Goal: Task Accomplishment & Management: Use online tool/utility

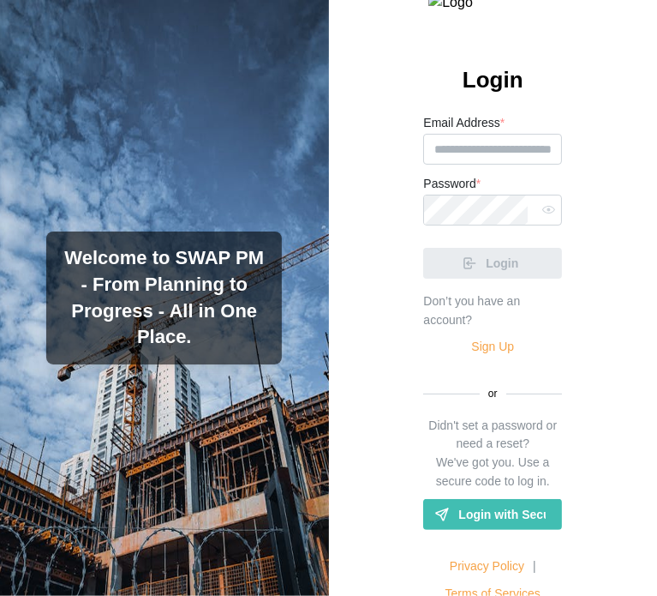
click at [459, 133] on label "Email Address *" at bounding box center [463, 123] width 81 height 19
click at [459, 165] on input "Email Address *" at bounding box center [492, 149] width 139 height 31
click at [460, 165] on input "Email Address *" at bounding box center [492, 149] width 139 height 31
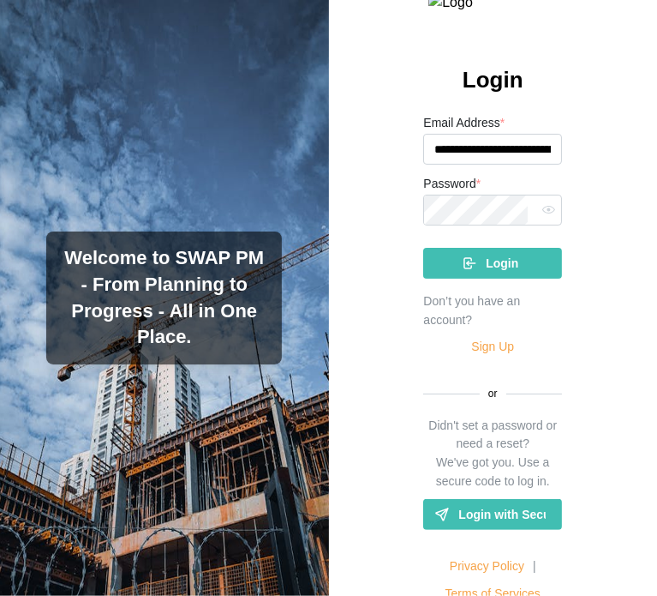
click at [514, 165] on input "**********" at bounding box center [492, 149] width 139 height 31
type input "**********"
click at [507, 251] on span "Login" at bounding box center [502, 263] width 33 height 29
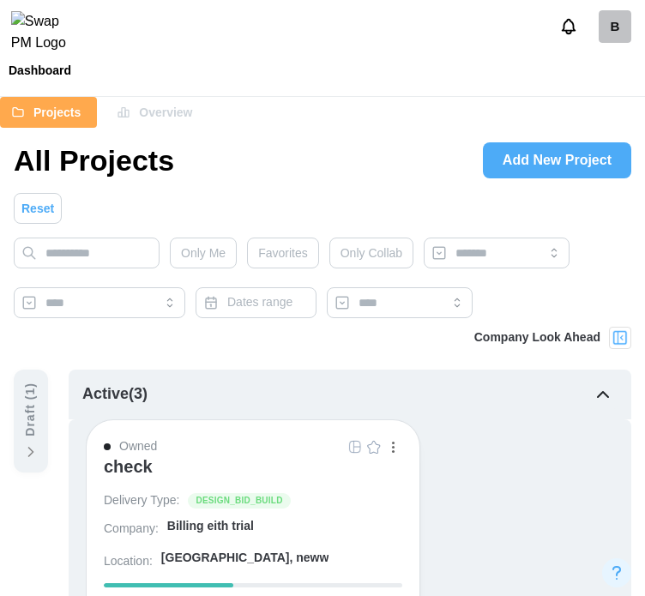
click at [350, 251] on img "button" at bounding box center [355, 447] width 14 height 14
click at [121, 251] on div "check" at bounding box center [128, 466] width 49 height 21
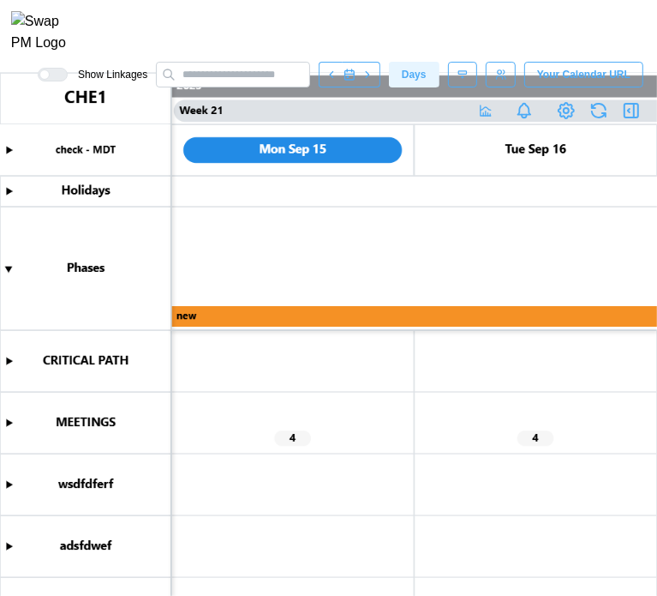
scroll to position [243, 0]
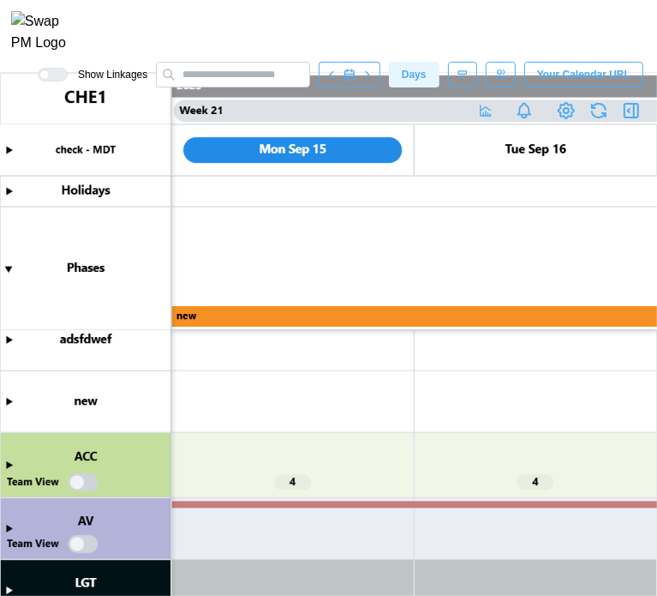
click at [7, 585] on canvas at bounding box center [328, 334] width 657 height 523
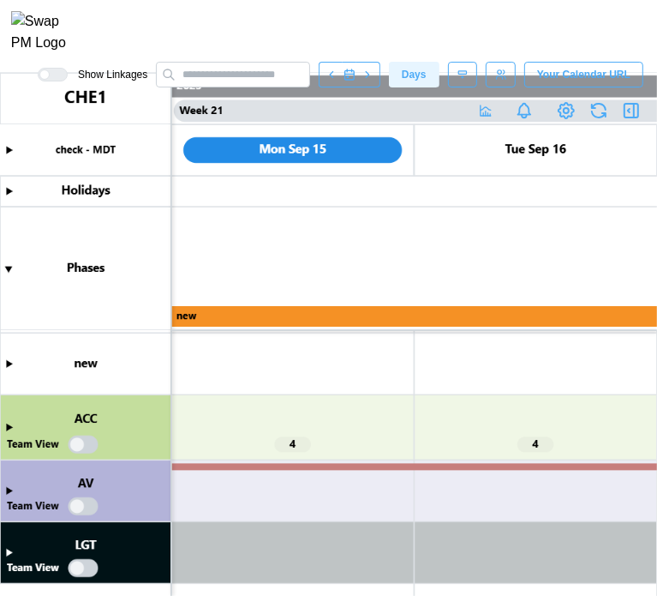
click at [10, 555] on canvas at bounding box center [328, 334] width 657 height 523
click at [9, 548] on canvas at bounding box center [328, 334] width 657 height 523
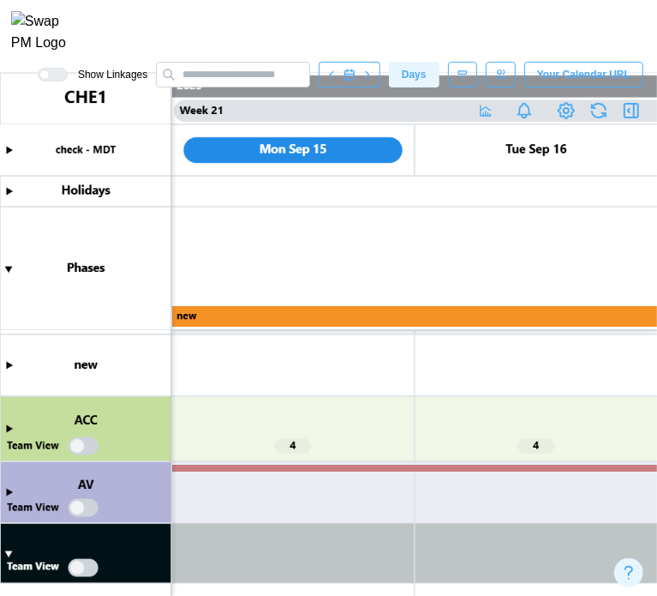
click at [7, 557] on canvas at bounding box center [328, 334] width 657 height 523
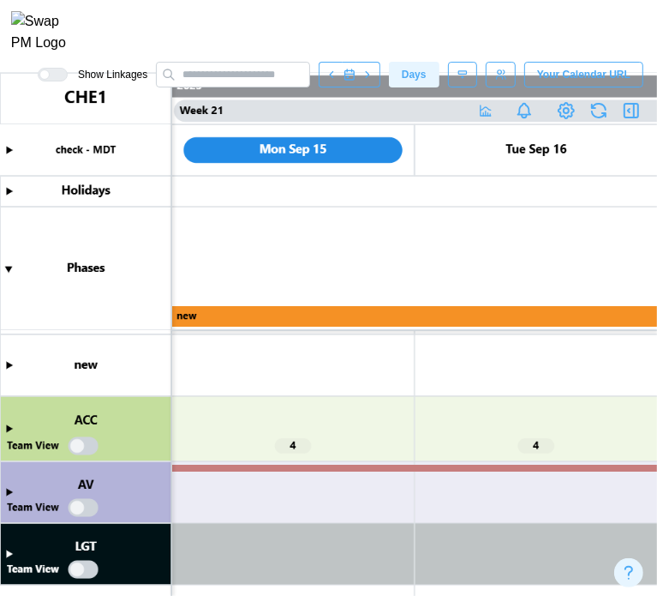
click at [87, 573] on canvas at bounding box center [328, 334] width 657 height 523
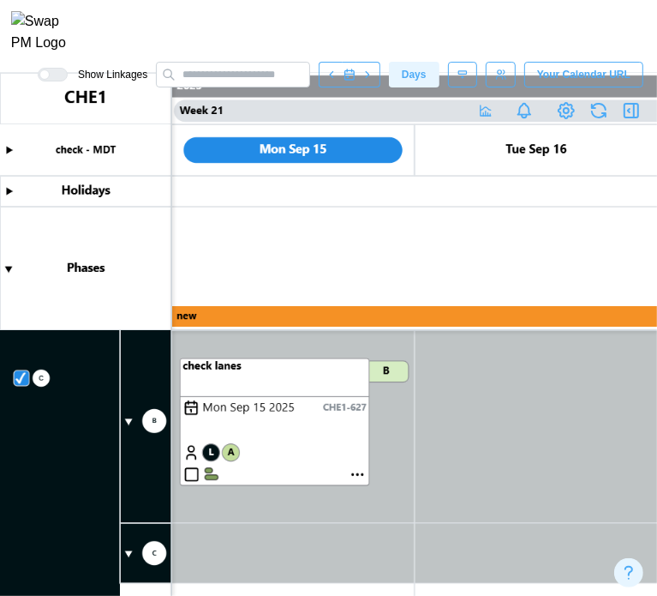
scroll to position [483, 0]
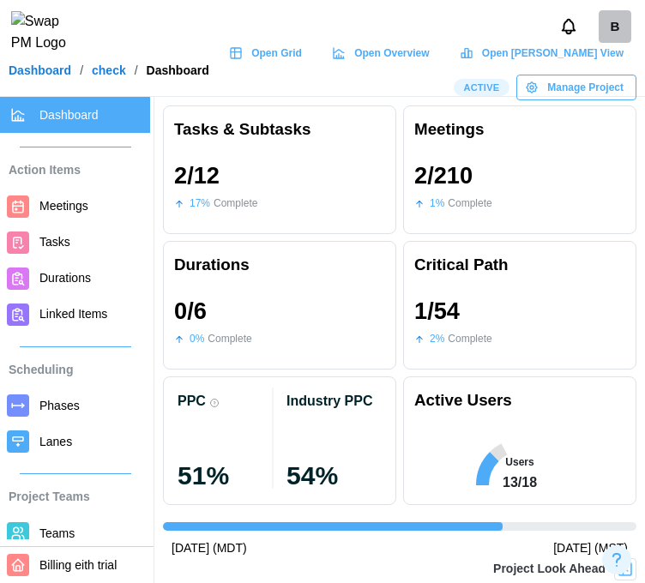
scroll to position [0, 843]
